Goal: Find specific page/section: Find specific page/section

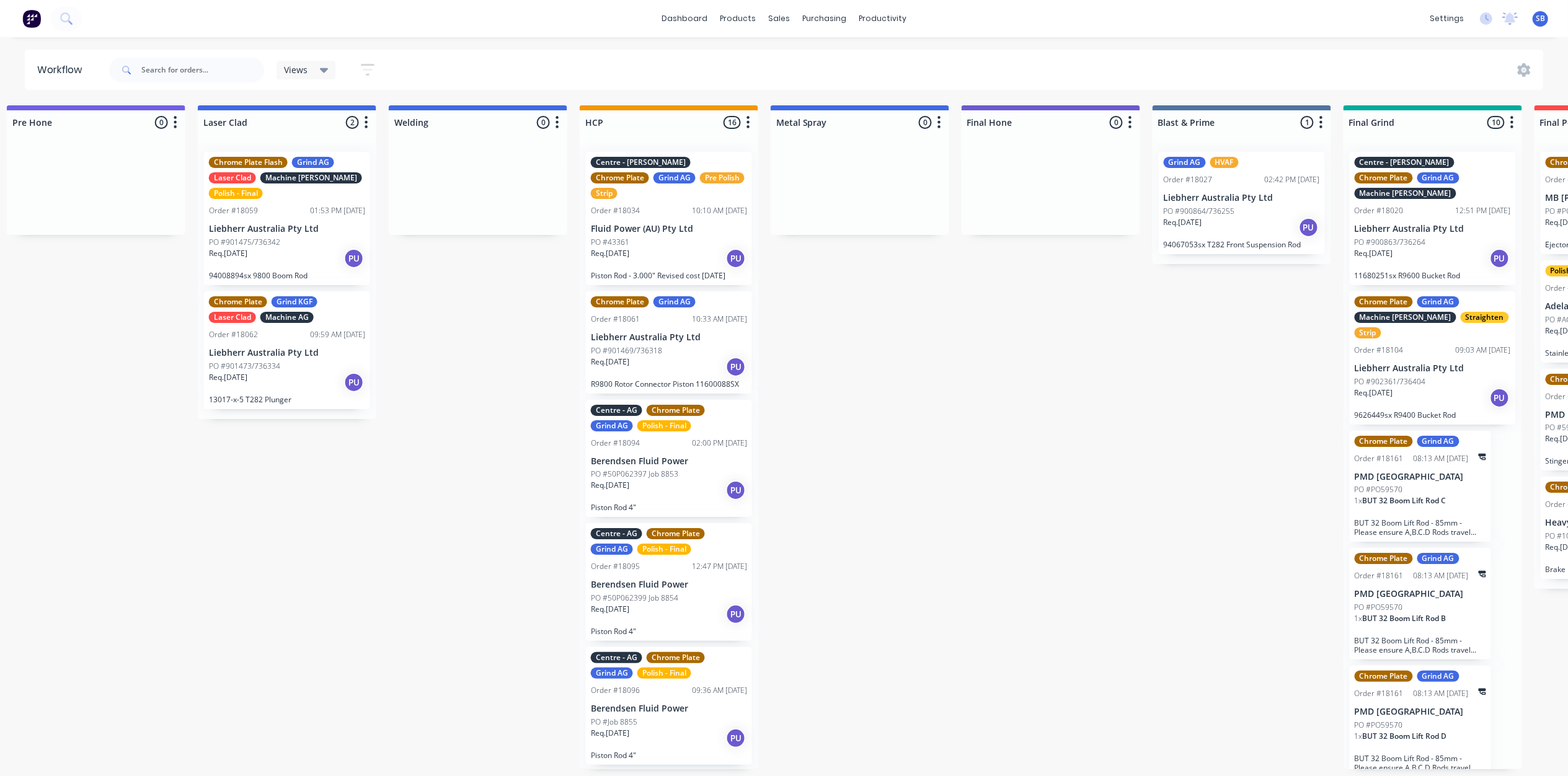
scroll to position [721, 0]
click at [144, 68] on input "text" at bounding box center [202, 70] width 122 height 25
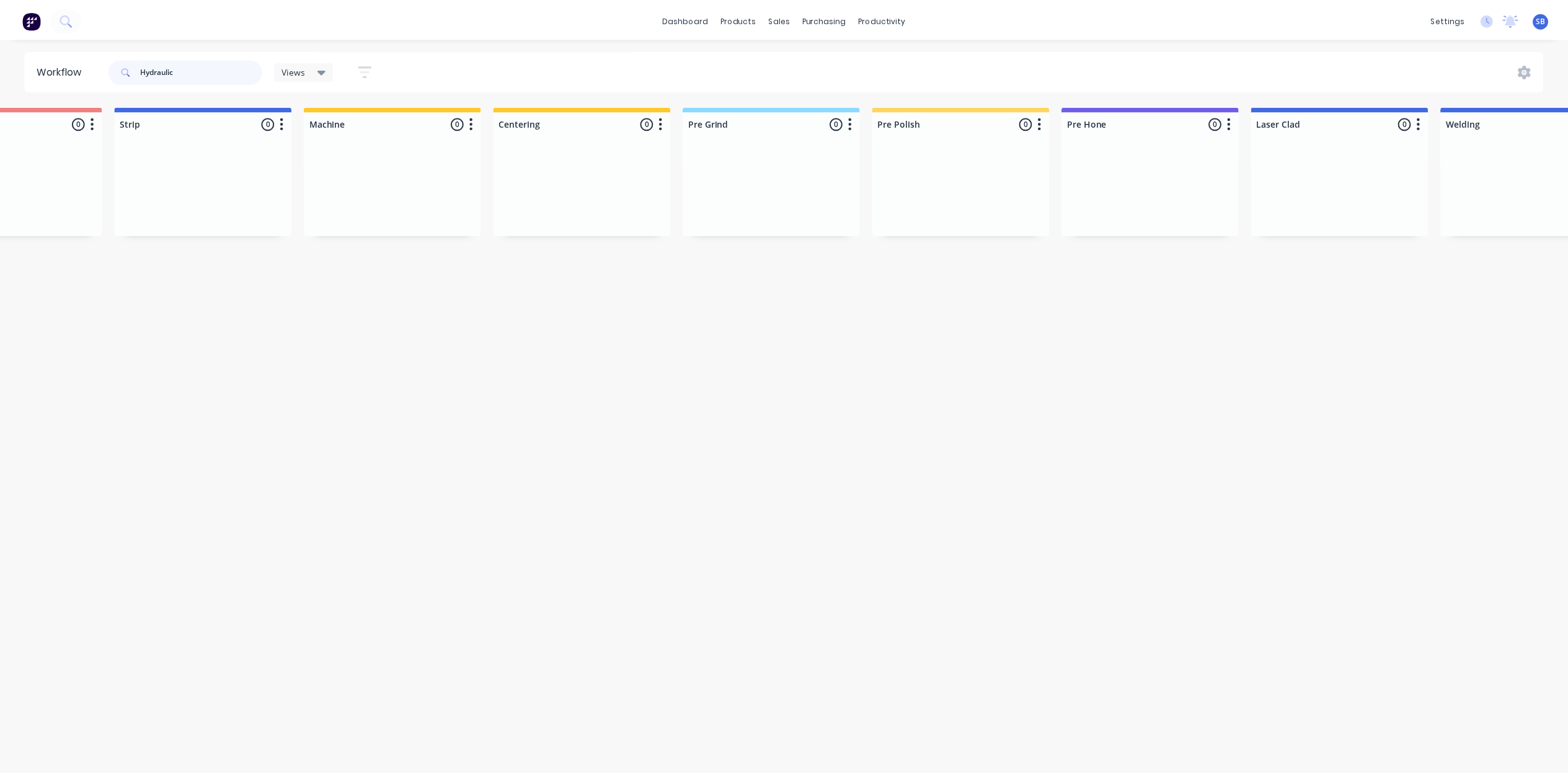
scroll to position [0, 0]
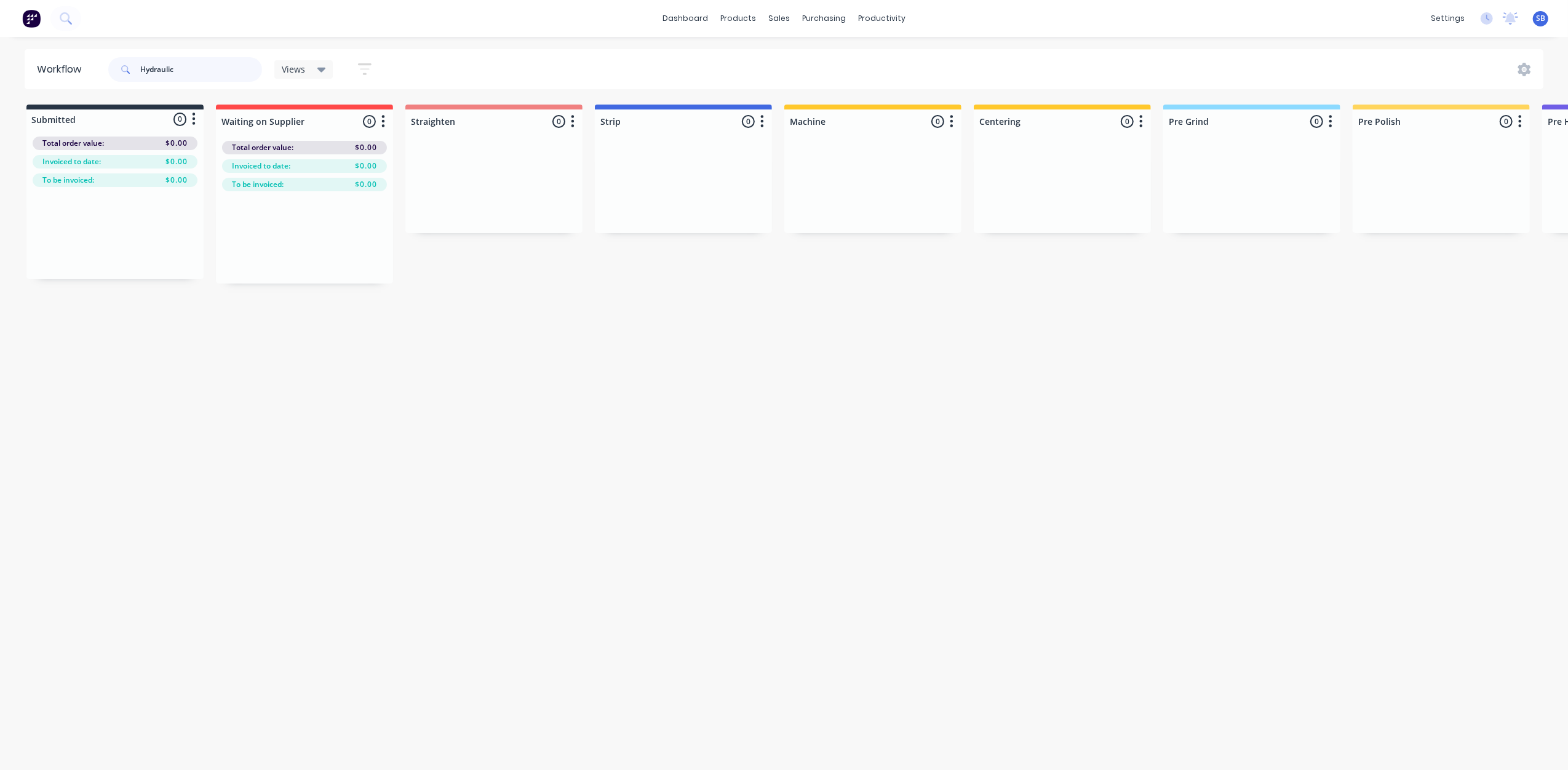
click at [187, 74] on input "Hydraulic" at bounding box center [201, 69] width 121 height 24
type input "H"
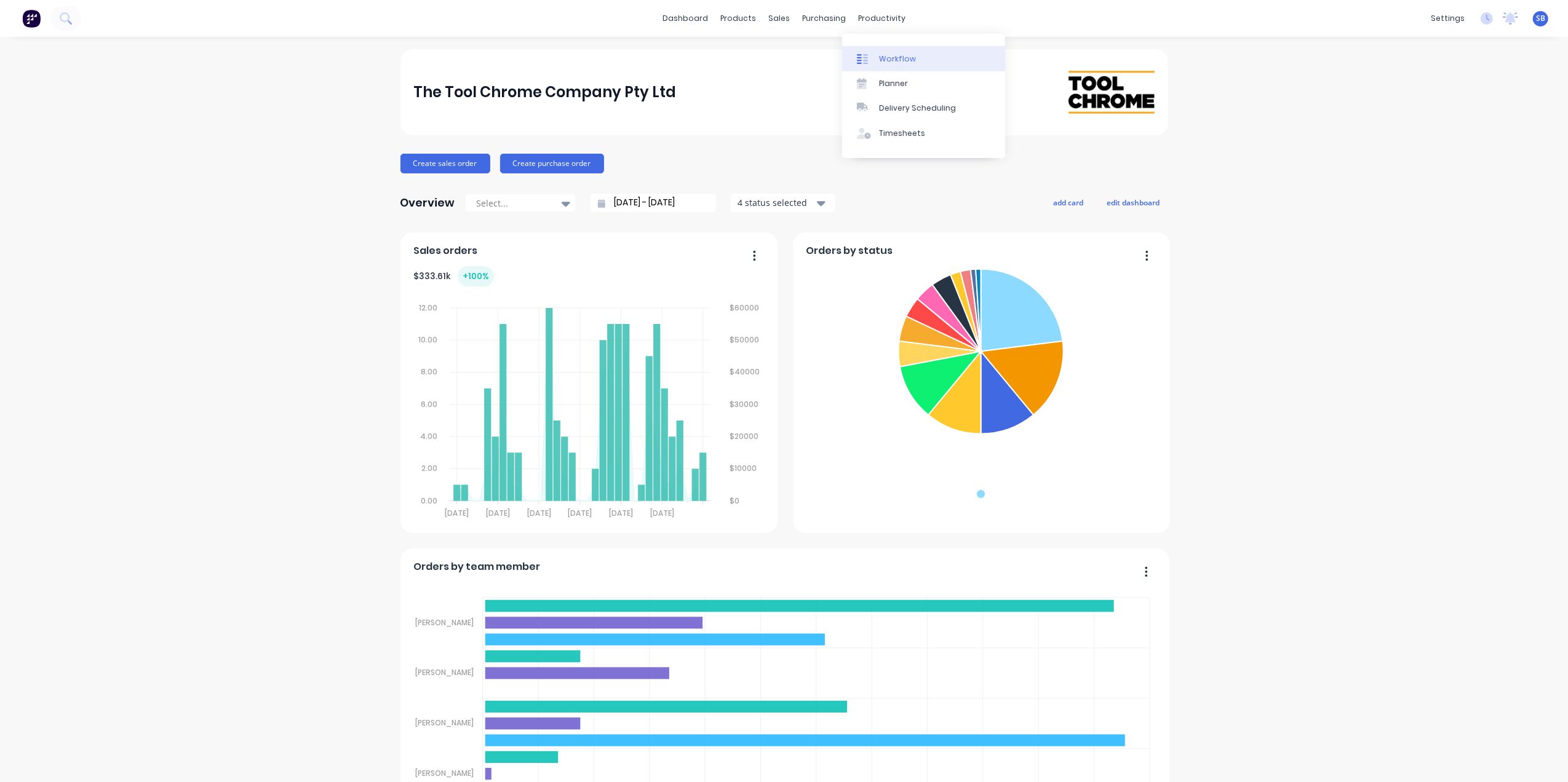
click at [898, 60] on div "Workflow" at bounding box center [897, 59] width 37 height 11
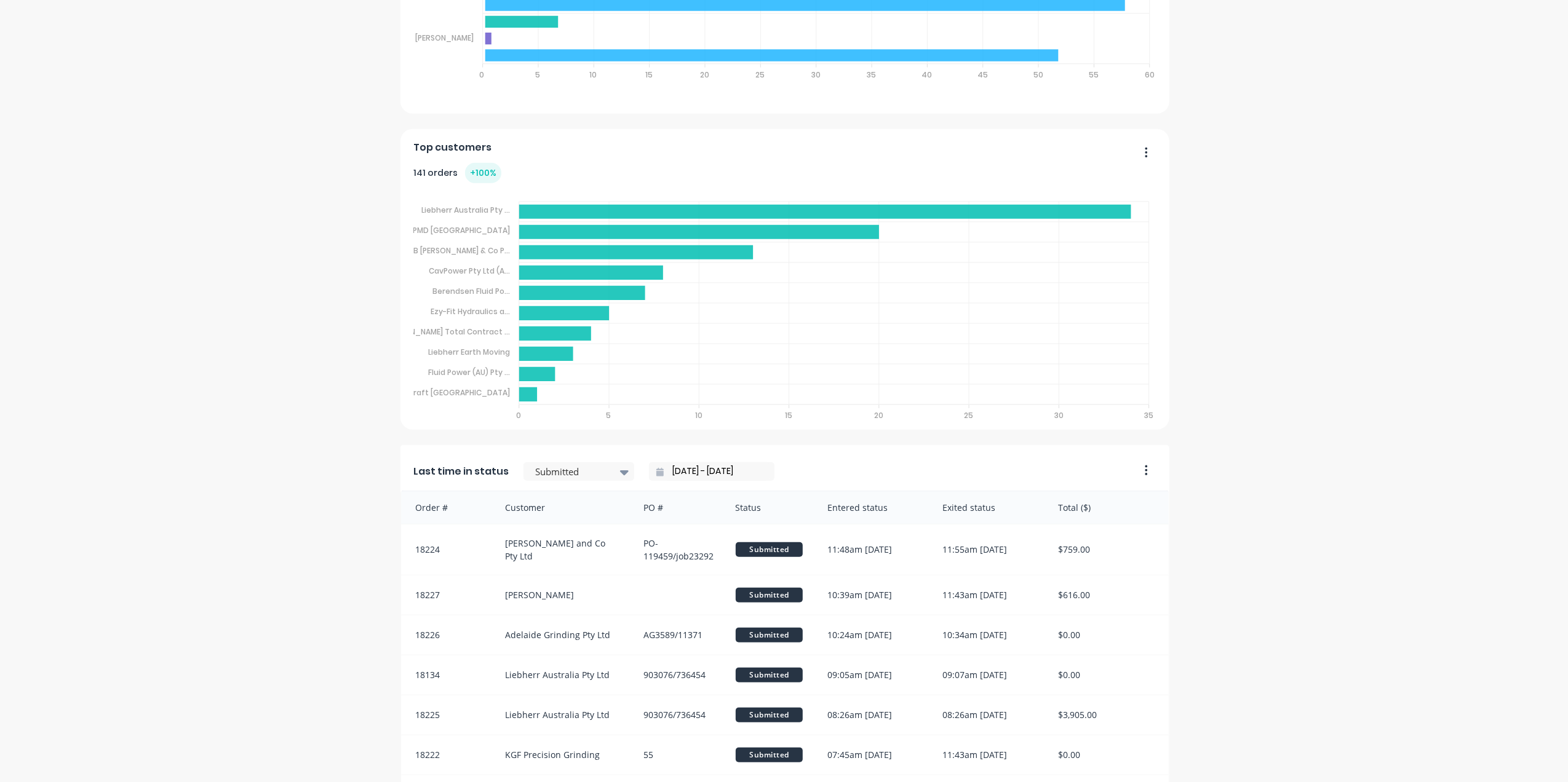
scroll to position [869, 0]
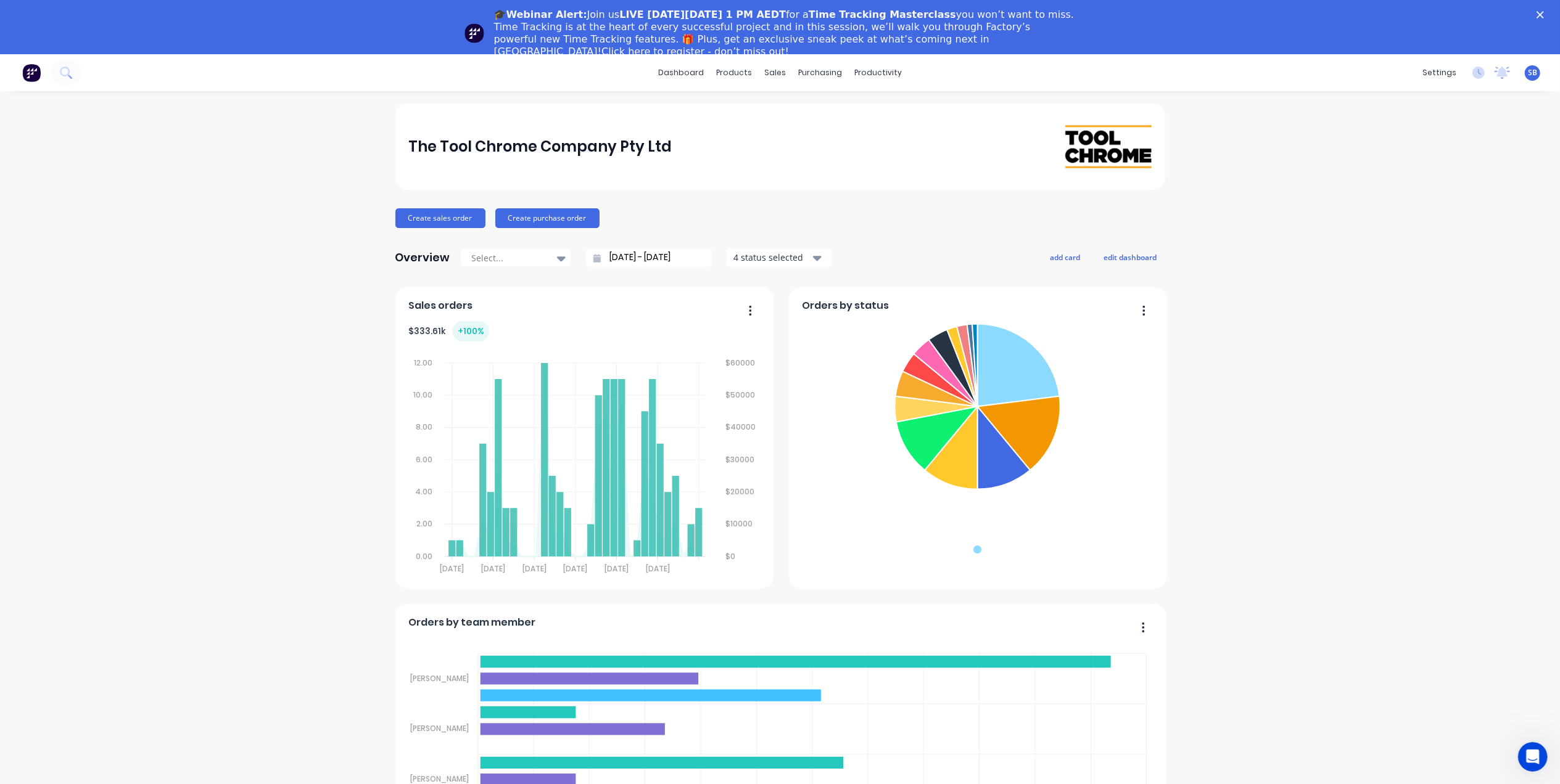
click at [1533, 754] on icon "Open Intercom Messenger" at bounding box center [1531, 756] width 9 height 10
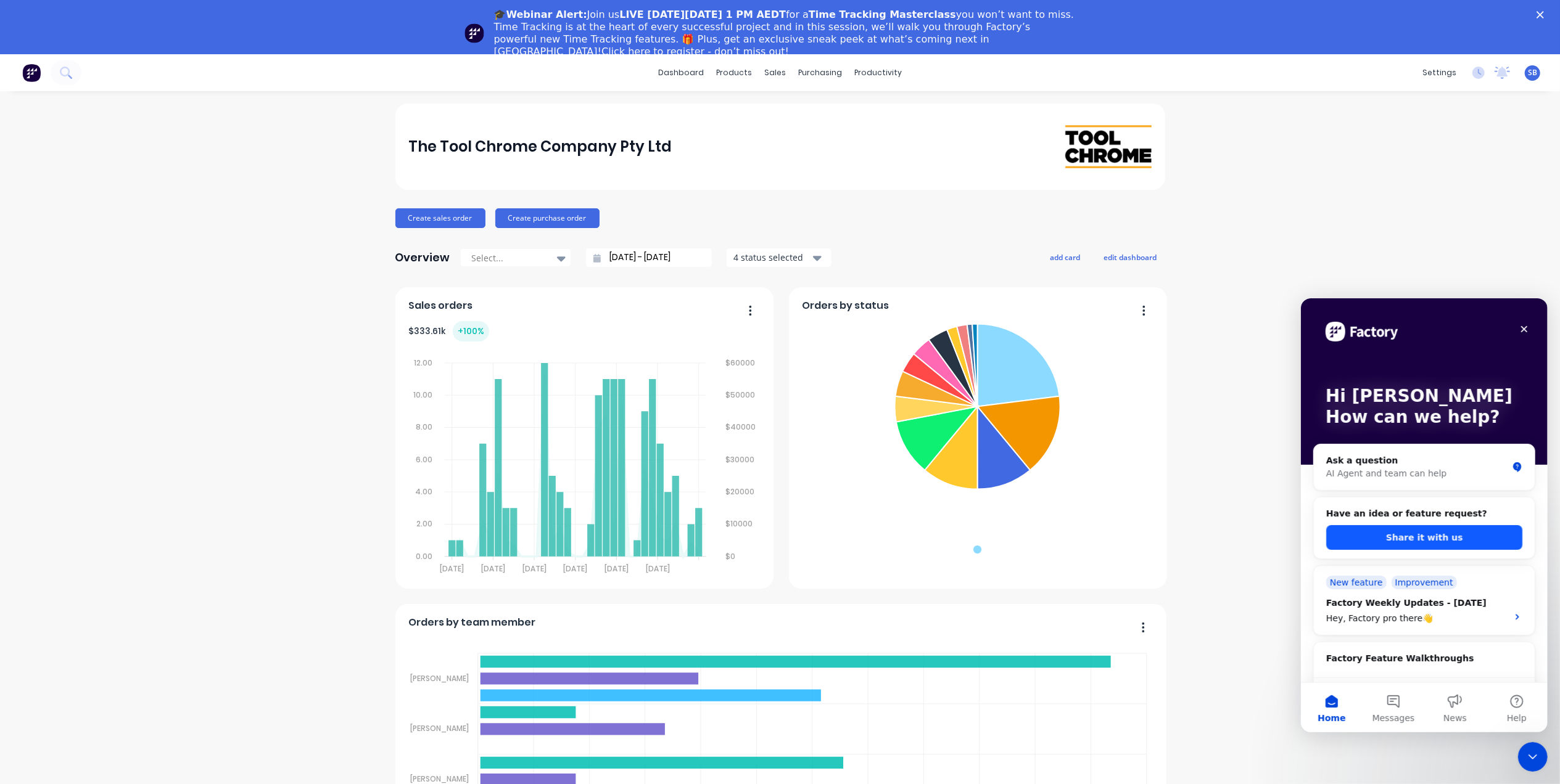
click at [1422, 533] on button "Share it with us" at bounding box center [1423, 536] width 196 height 24
